Goal: Entertainment & Leisure: Consume media (video, audio)

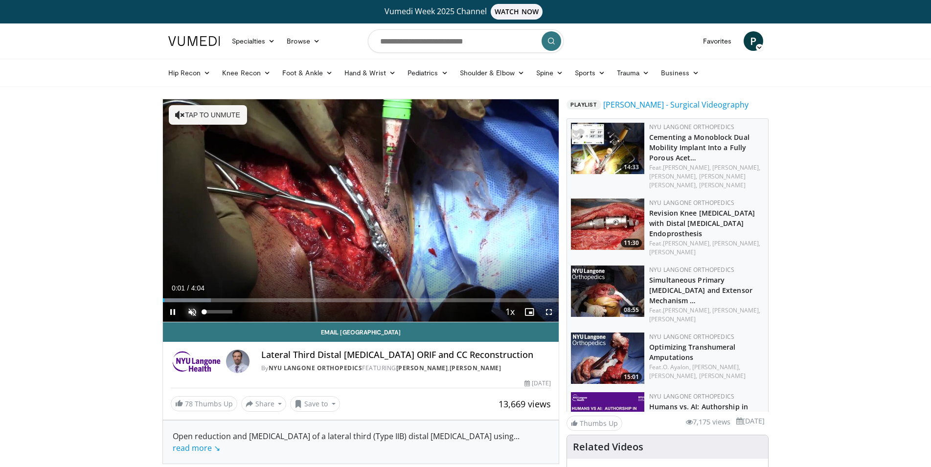
click at [188, 314] on span "Video Player" at bounding box center [192, 312] width 20 height 20
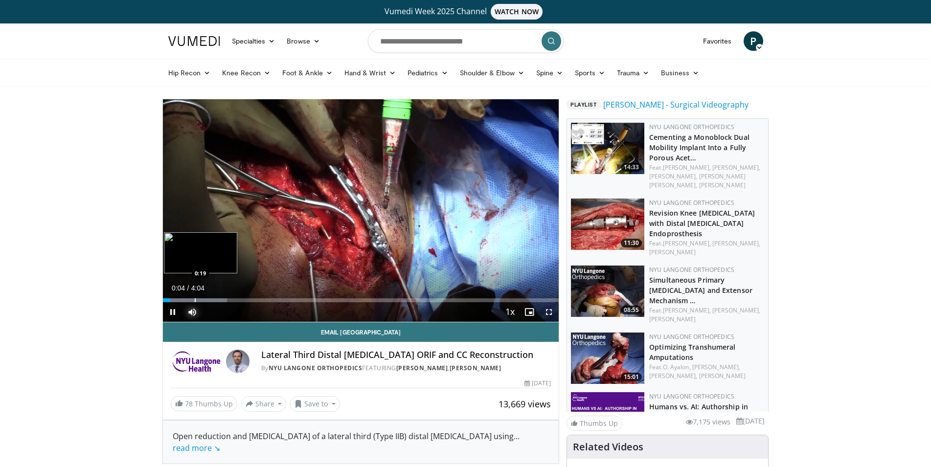
click at [194, 299] on div "Loaded : 16.22% 0:04 0:19" at bounding box center [361, 300] width 396 height 4
click at [228, 297] on div "Loaded : 24.34% 0:20 0:40" at bounding box center [361, 297] width 396 height 9
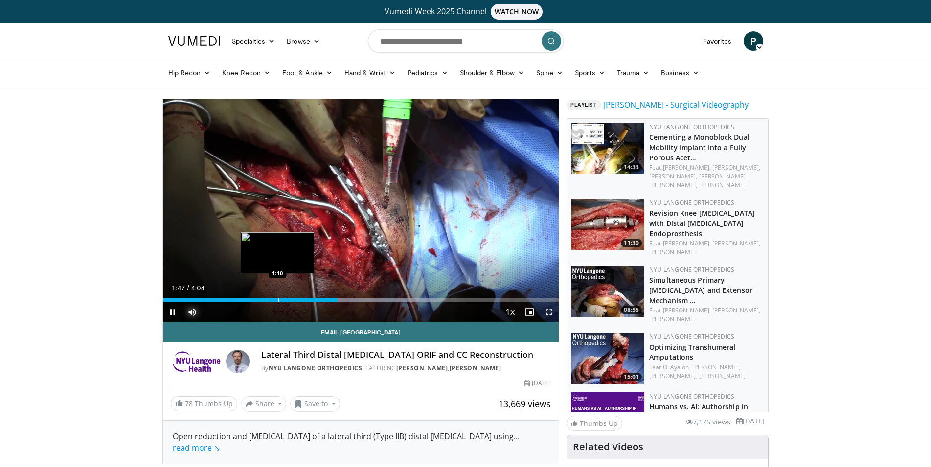
click at [277, 299] on div "1:47" at bounding box center [250, 300] width 174 height 4
click at [553, 314] on span "Video Player" at bounding box center [549, 312] width 20 height 20
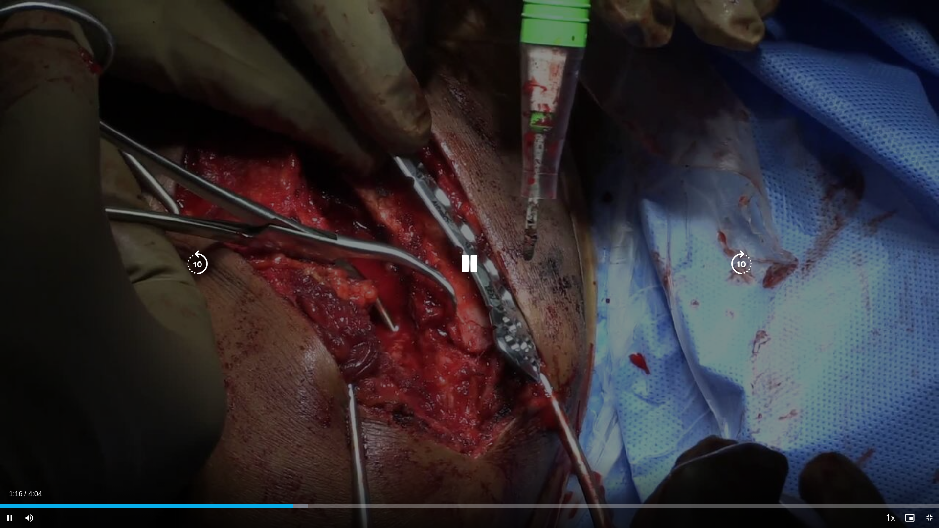
click at [575, 376] on div "10 seconds Tap to unmute" at bounding box center [469, 264] width 939 height 528
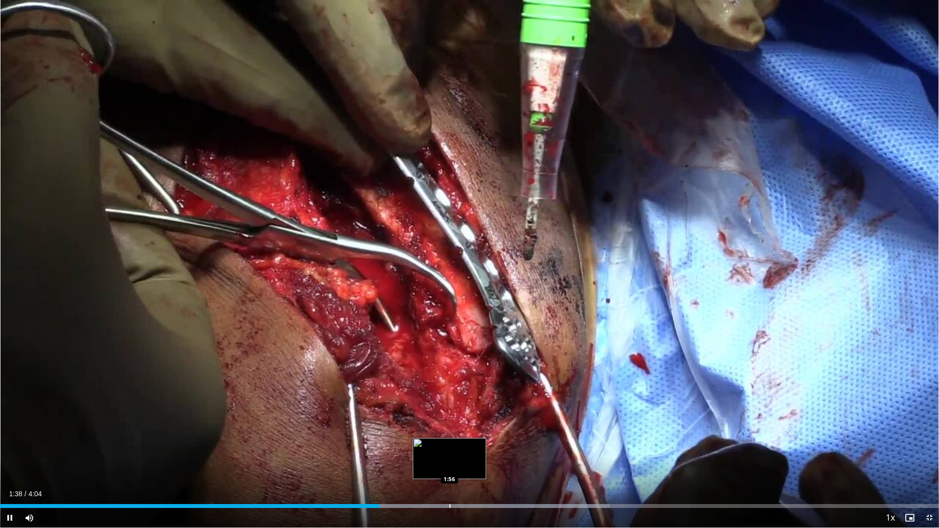
click at [450, 467] on div "Loaded : 64.96% 1:38 1:56" at bounding box center [469, 506] width 939 height 4
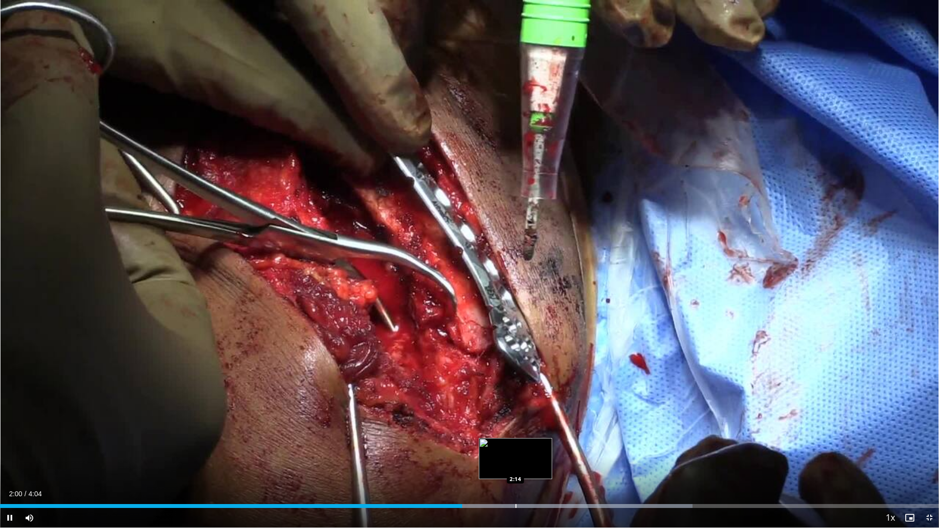
click at [516, 467] on div "Loaded : 73.77% 2:00 2:14" at bounding box center [469, 503] width 939 height 9
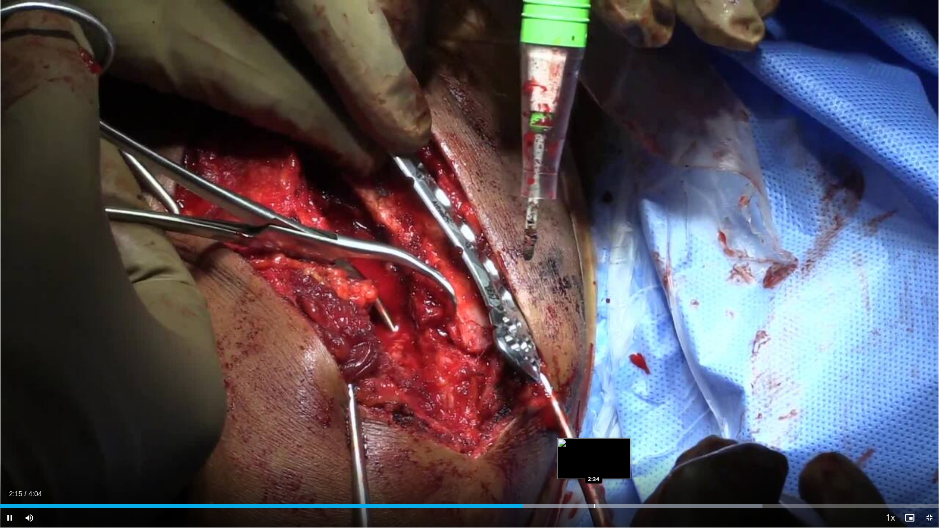
click at [595, 467] on div "Loaded : 81.20% 2:16 2:34" at bounding box center [469, 503] width 939 height 9
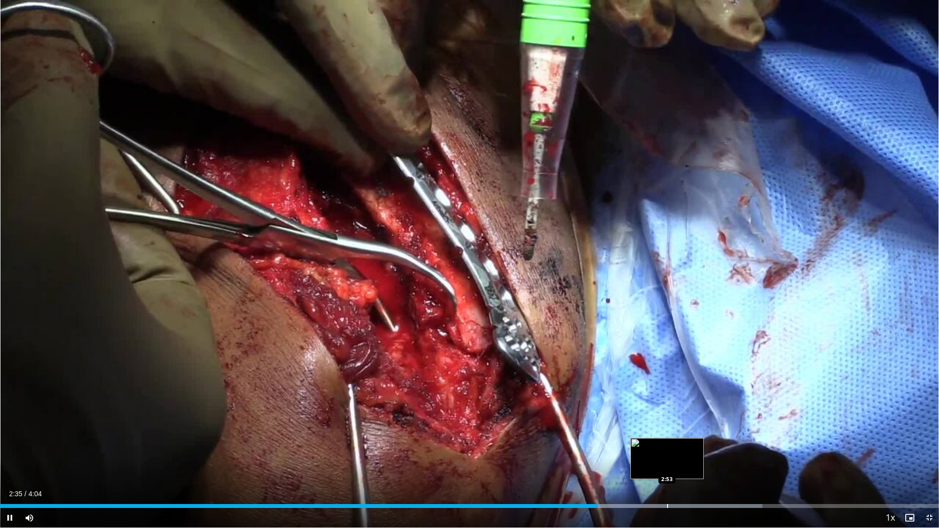
click at [668, 467] on div "Progress Bar" at bounding box center [667, 506] width 1 height 4
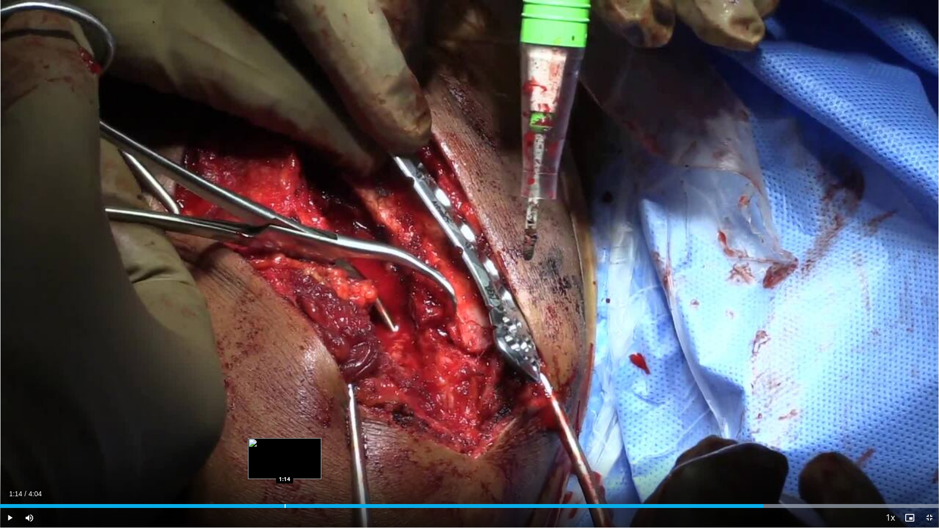
click at [285, 467] on div "Loaded : 100.00% 3:18 1:14" at bounding box center [469, 503] width 939 height 9
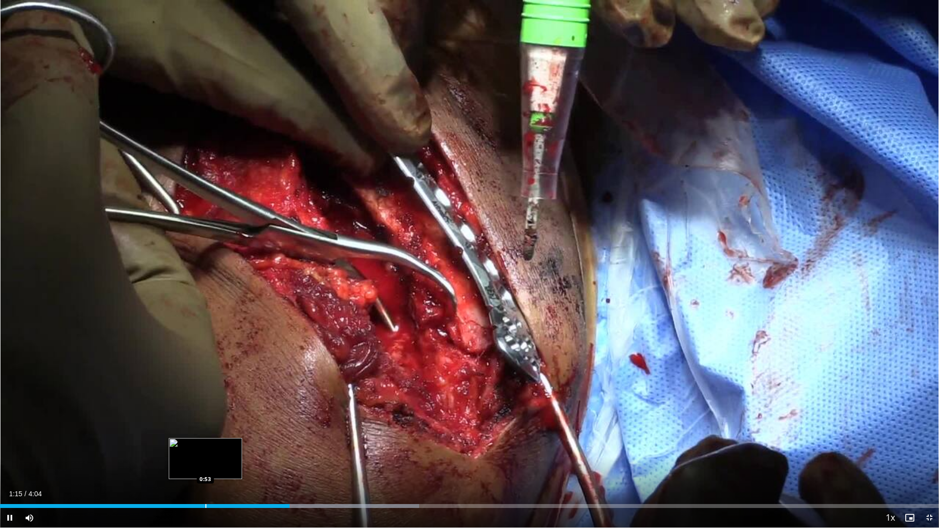
click at [205, 467] on div "Progress Bar" at bounding box center [205, 506] width 1 height 4
click at [930, 467] on span "Video Player" at bounding box center [930, 518] width 20 height 20
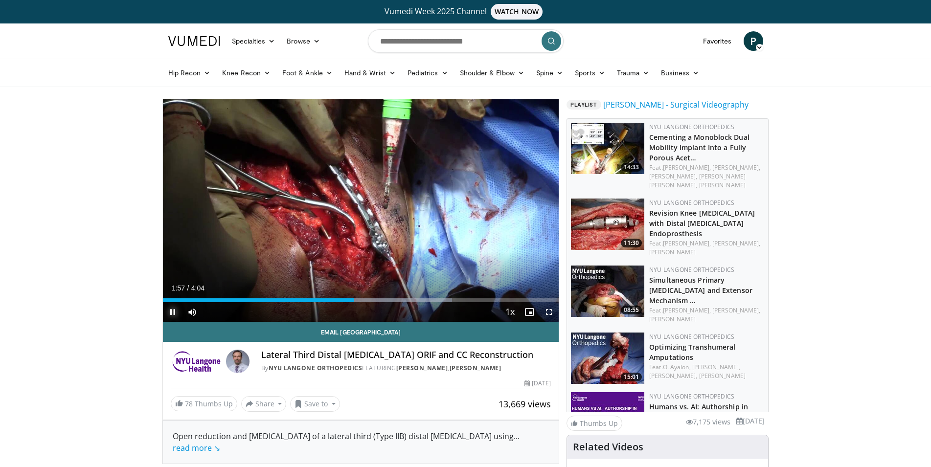
click at [177, 314] on span "Video Player" at bounding box center [173, 312] width 20 height 20
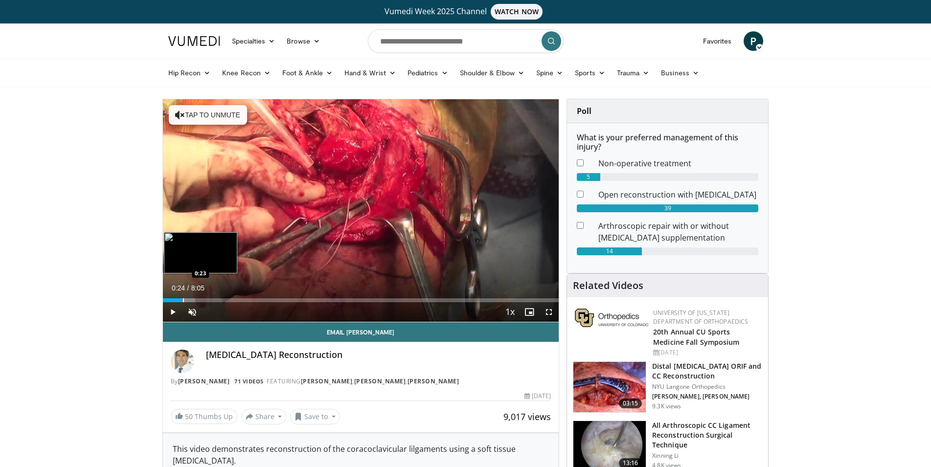
click at [182, 298] on div "Loaded : 8.16% 0:01 0:23" at bounding box center [361, 297] width 396 height 9
click at [216, 301] on div "Loaded : 14.44% 0:26 1:02" at bounding box center [361, 300] width 396 height 4
click at [547, 312] on span "Video Player" at bounding box center [549, 312] width 20 height 20
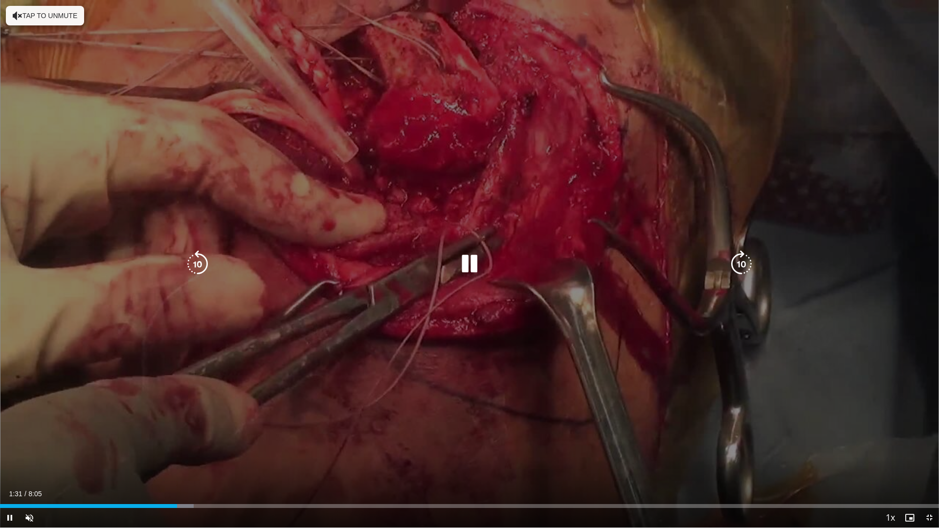
click at [358, 427] on div "10 seconds Tap to unmute" at bounding box center [469, 264] width 939 height 528
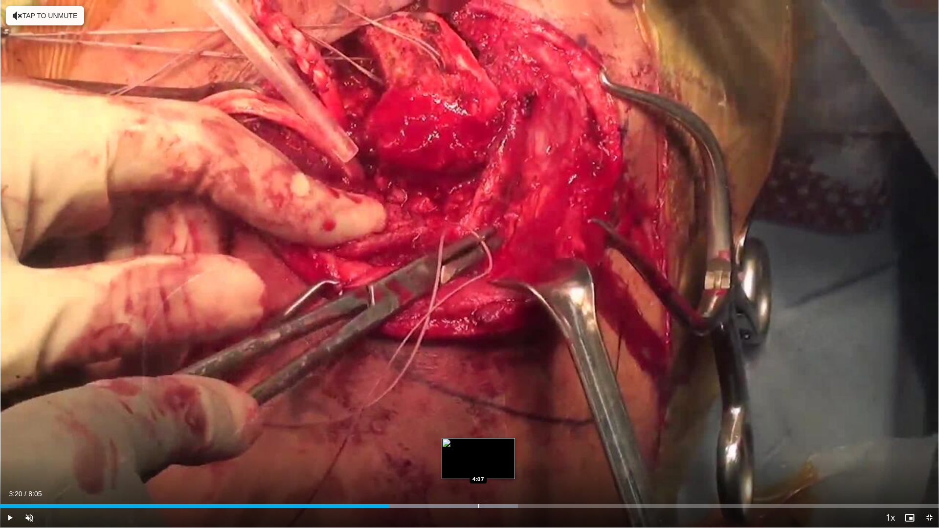
click at [479, 467] on div "Progress Bar" at bounding box center [424, 506] width 187 height 4
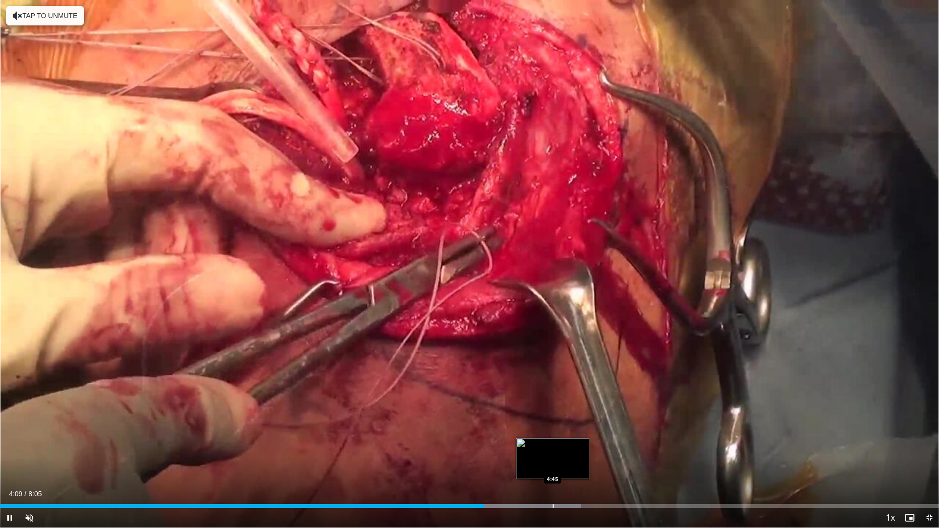
click at [553, 467] on div "Loaded : 61.88% 4:10 4:45" at bounding box center [469, 503] width 939 height 9
click at [595, 467] on div "Progress Bar" at bounding box center [595, 506] width 1 height 4
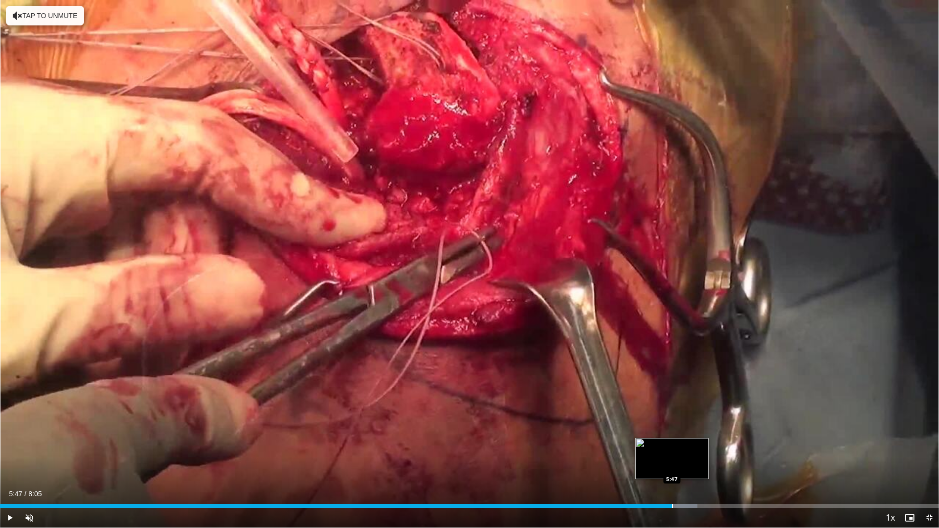
click at [672, 467] on div "Progress Bar" at bounding box center [672, 506] width 1 height 4
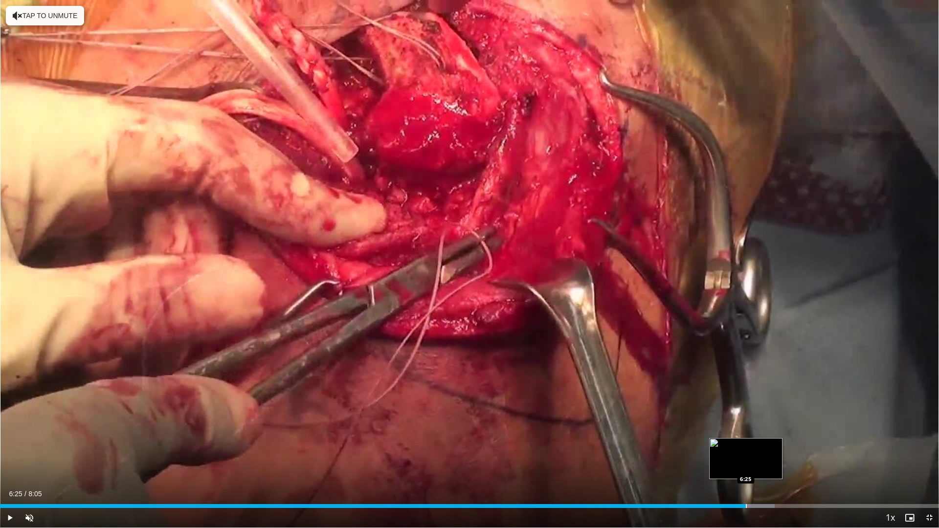
click at [746, 467] on div "Loaded : 82.50% 6:25 6:25" at bounding box center [469, 503] width 939 height 9
click at [930, 467] on span "Video Player" at bounding box center [930, 518] width 20 height 20
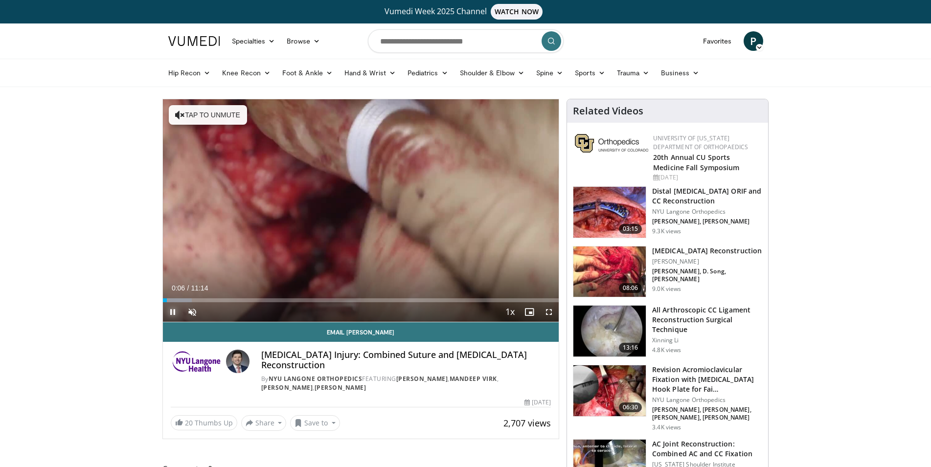
click at [174, 311] on span "Video Player" at bounding box center [173, 312] width 20 height 20
click at [190, 298] on div "Loaded : 7.35% 00:07 00:49" at bounding box center [361, 297] width 396 height 9
click at [171, 310] on span "Video Player" at bounding box center [173, 312] width 20 height 20
click at [230, 299] on div "Progress Bar" at bounding box center [230, 300] width 1 height 4
click at [274, 299] on div "Progress Bar" at bounding box center [274, 300] width 1 height 4
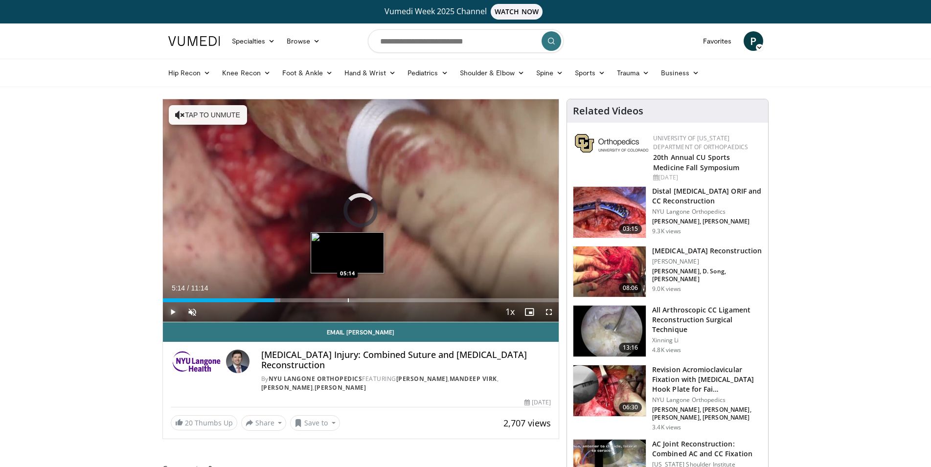
click at [347, 297] on div "Loaded : 29.69% 05:14 05:14" at bounding box center [361, 297] width 396 height 9
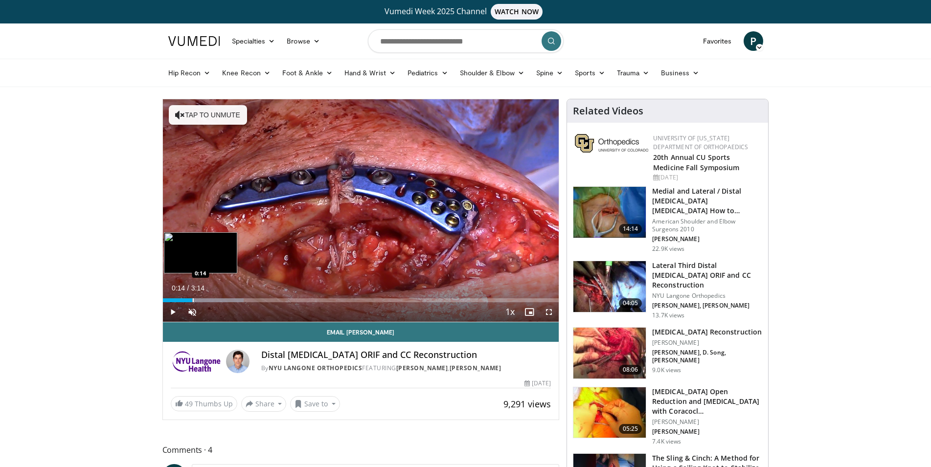
click at [192, 297] on div "Loaded : 20.38% 0:14 0:14" at bounding box center [361, 297] width 396 height 9
click at [231, 300] on div "Progress Bar" at bounding box center [224, 300] width 122 height 4
click at [550, 313] on span "Video Player" at bounding box center [549, 312] width 20 height 20
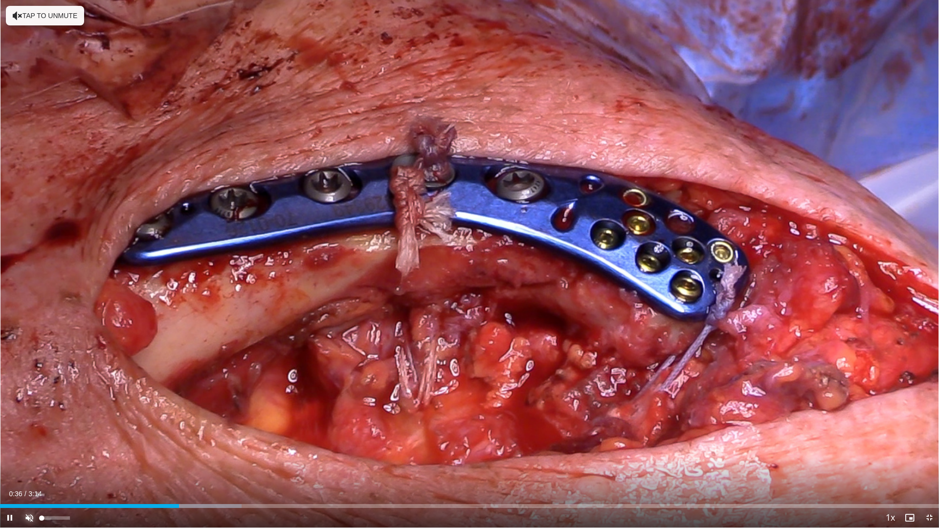
click at [30, 467] on span "Video Player" at bounding box center [30, 518] width 20 height 20
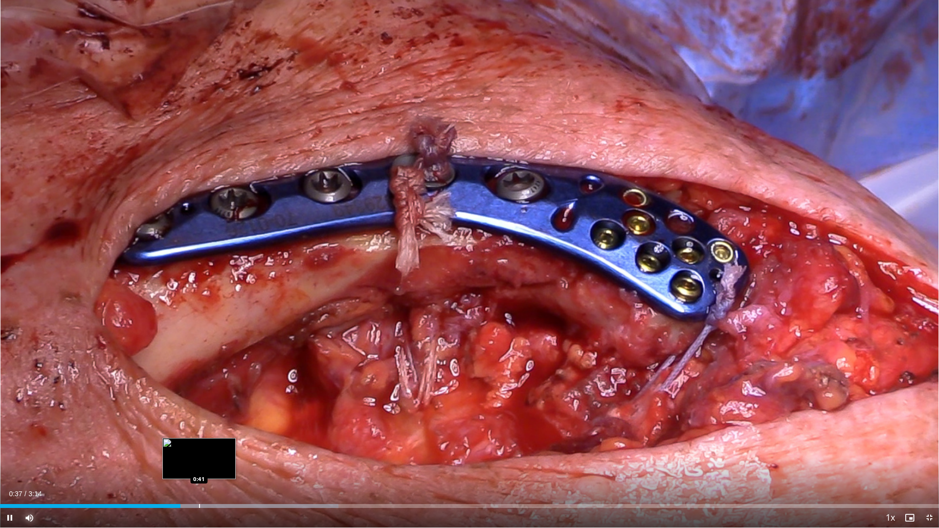
click at [199, 467] on div "Loaded : 36.05% 0:37 0:41" at bounding box center [469, 503] width 939 height 9
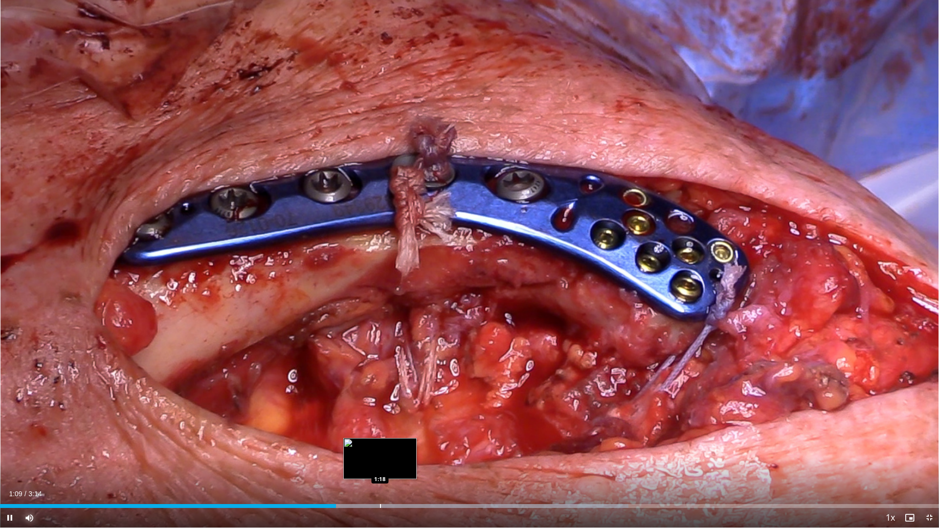
click at [380, 467] on div "Progress Bar" at bounding box center [380, 506] width 1 height 4
click at [8, 467] on span "Video Player" at bounding box center [10, 518] width 20 height 20
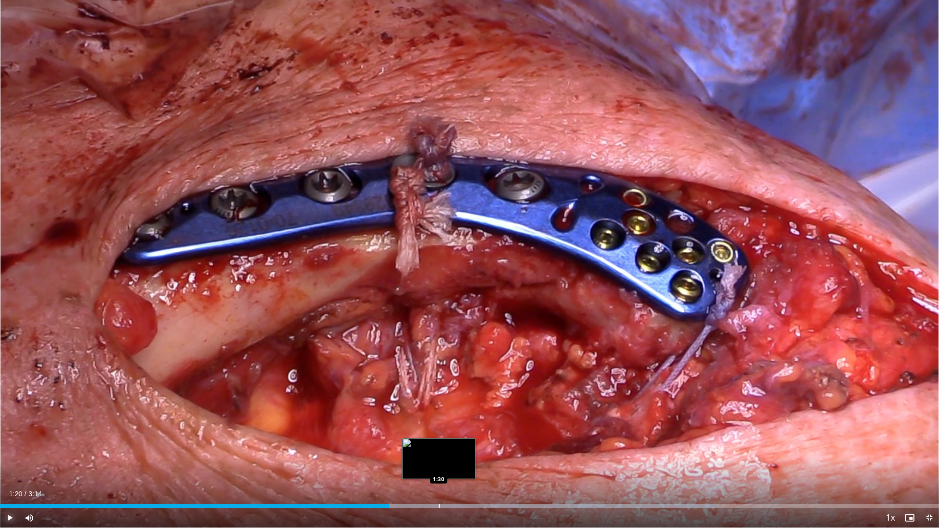
click at [439, 467] on div "Progress Bar" at bounding box center [439, 506] width 1 height 4
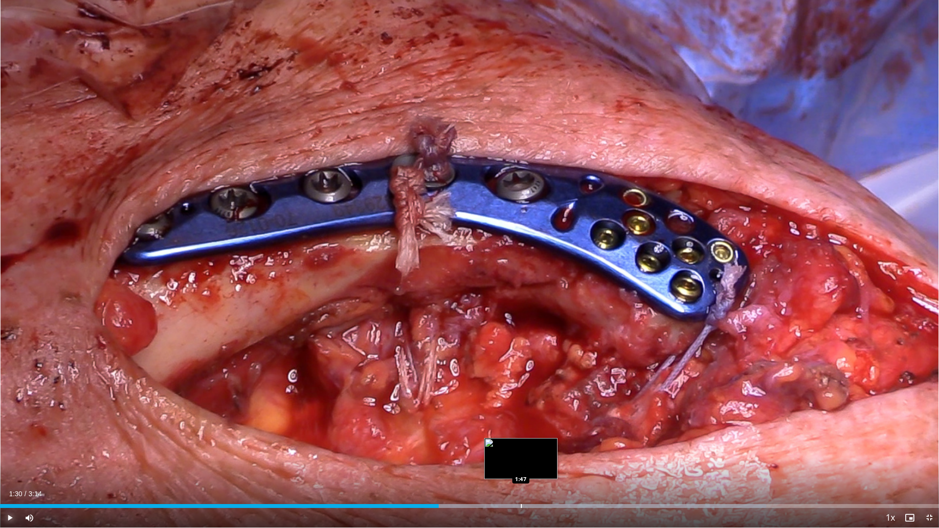
click at [521, 467] on div "Progress Bar" at bounding box center [521, 506] width 1 height 4
click at [930, 467] on span "Video Player" at bounding box center [930, 518] width 20 height 20
